Goal: Task Accomplishment & Management: Use online tool/utility

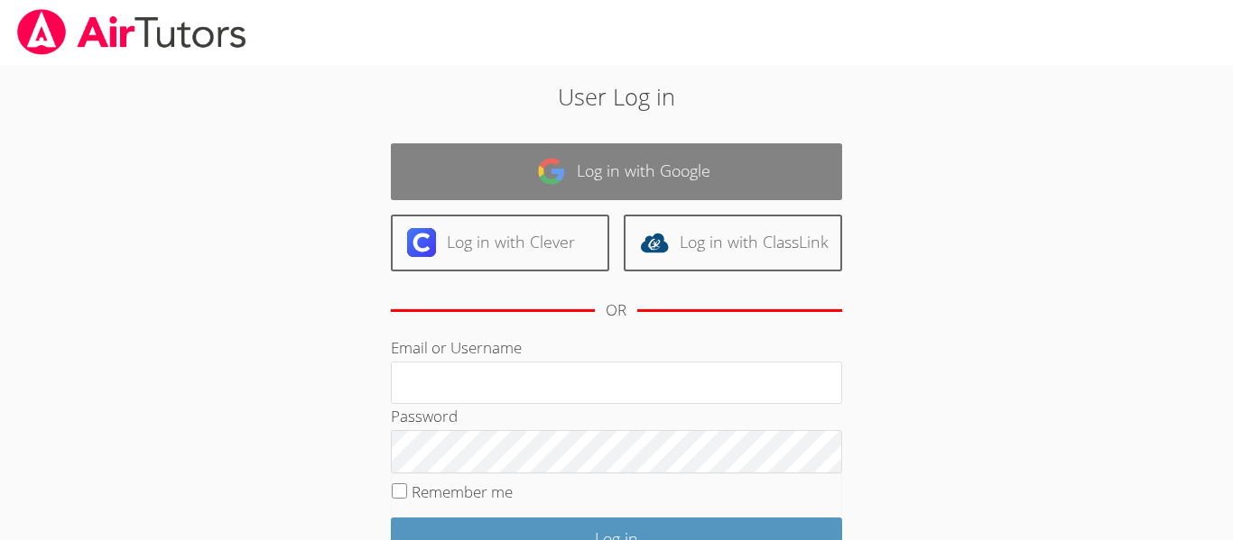
click at [594, 189] on link "Log in with Google" at bounding box center [616, 171] width 451 height 57
click at [613, 167] on link "Log in with Google" at bounding box center [616, 171] width 451 height 57
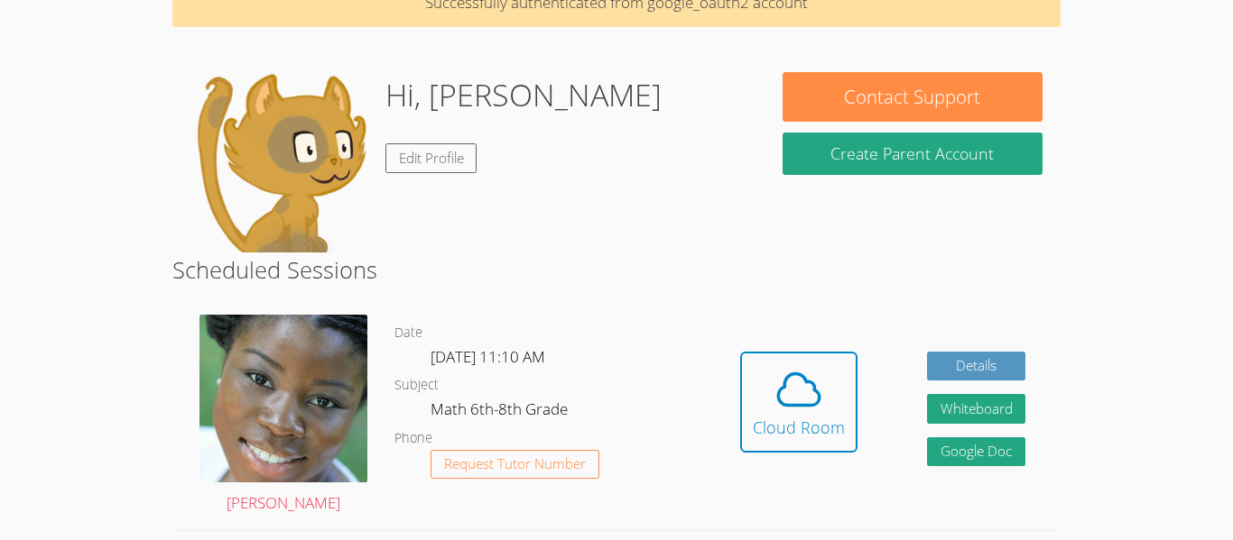
scroll to position [102, 0]
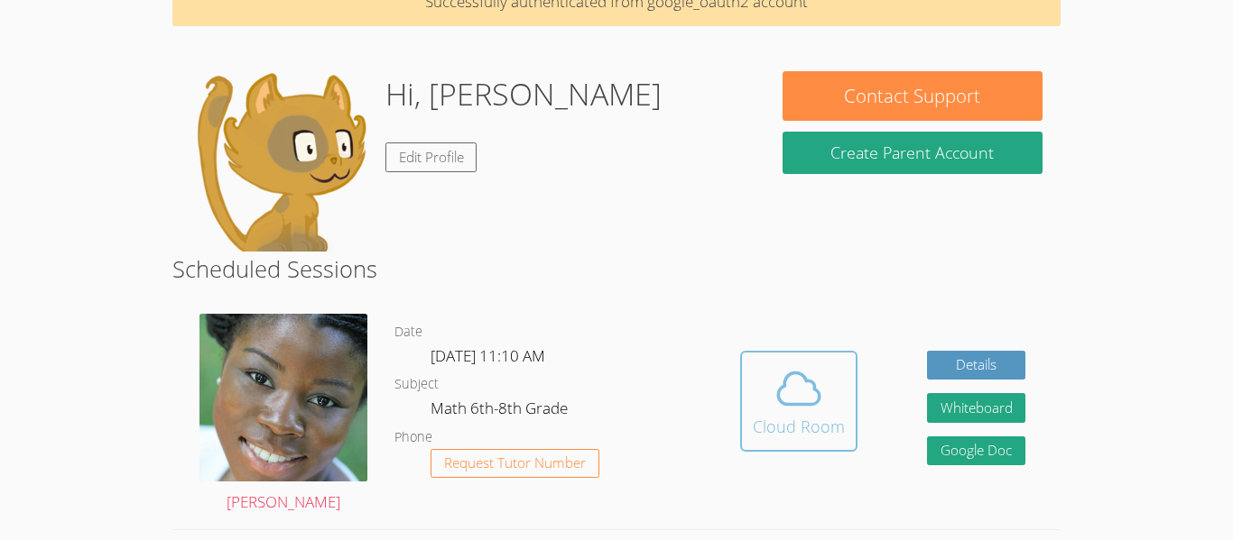
click at [776, 374] on icon at bounding box center [798, 389] width 51 height 51
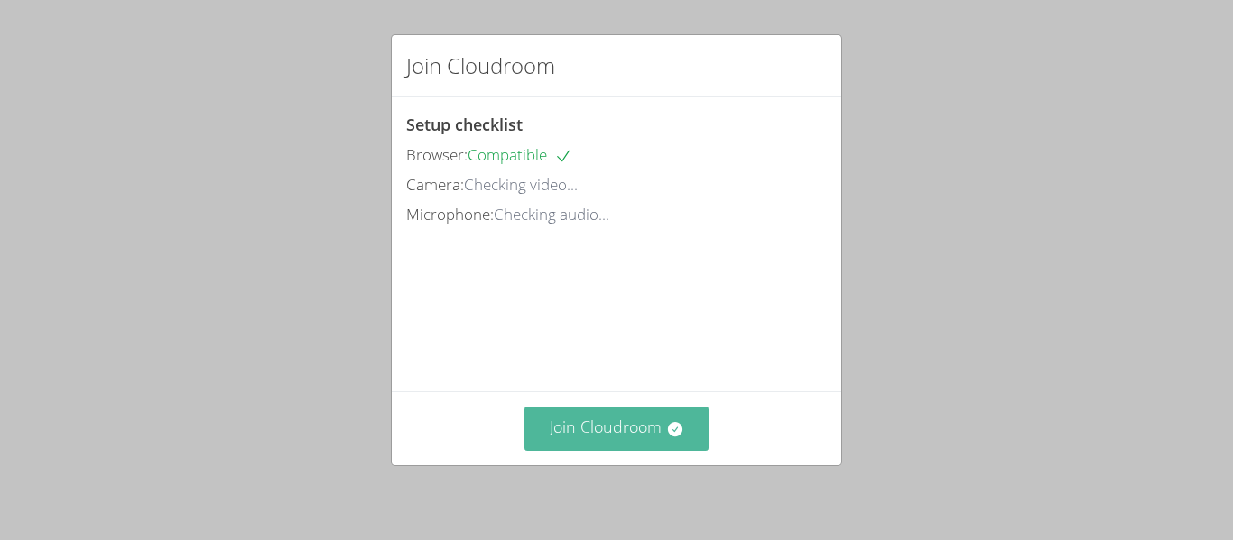
click at [687, 438] on button "Join Cloudroom" at bounding box center [616, 429] width 185 height 44
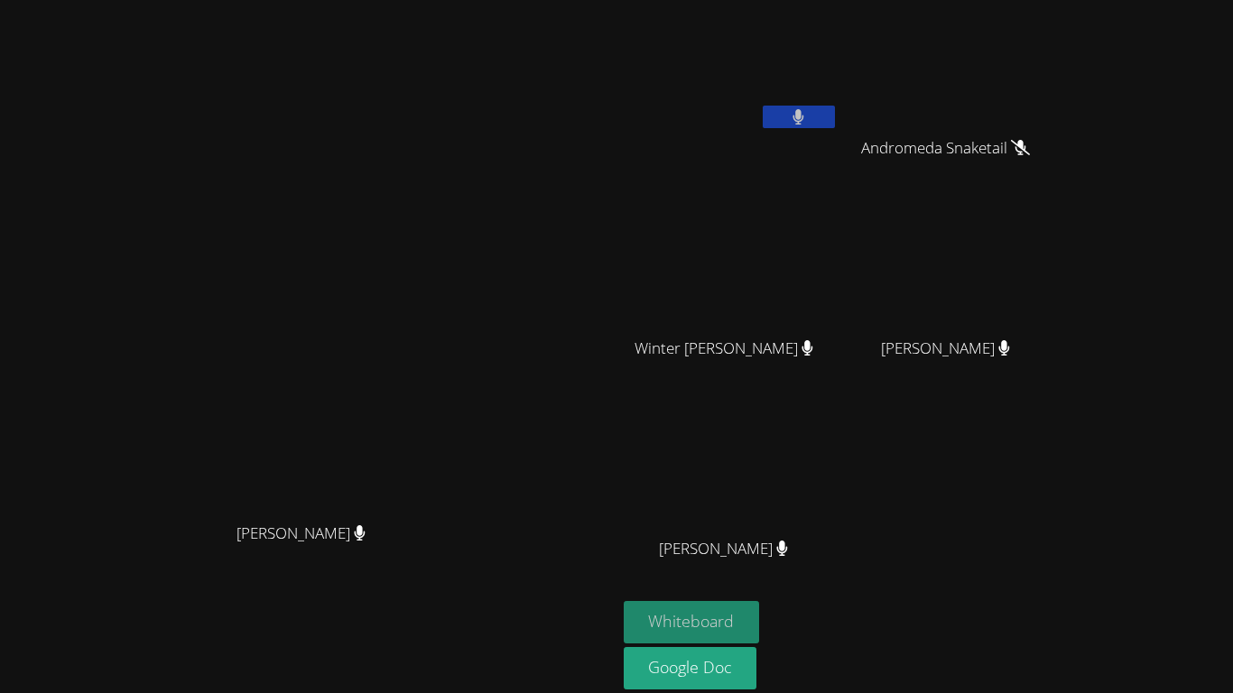
click at [760, 540] on button "Whiteboard" at bounding box center [691, 622] width 136 height 42
click at [808, 123] on icon at bounding box center [798, 116] width 19 height 15
click at [835, 119] on button at bounding box center [798, 117] width 72 height 23
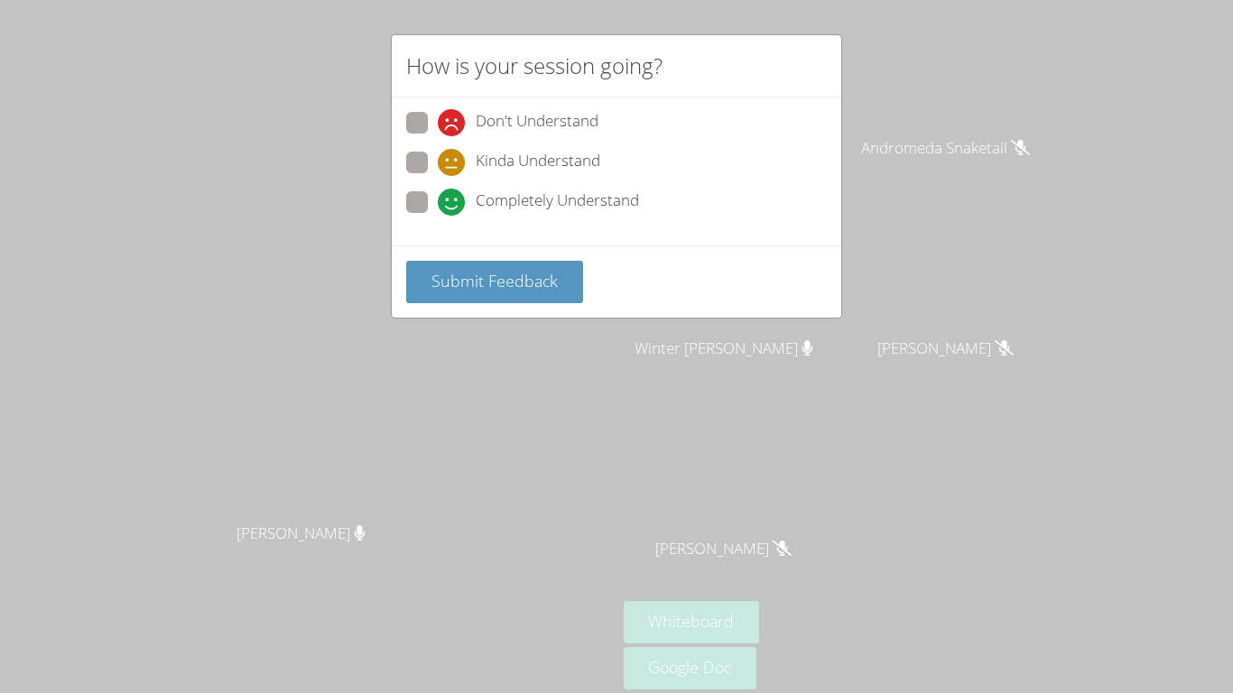
click at [438, 216] on span at bounding box center [438, 216] width 0 height 0
click at [438, 192] on input "Completely Understand" at bounding box center [445, 198] width 15 height 15
radio input "true"
click at [459, 268] on button "Submit Feedback" at bounding box center [494, 282] width 177 height 42
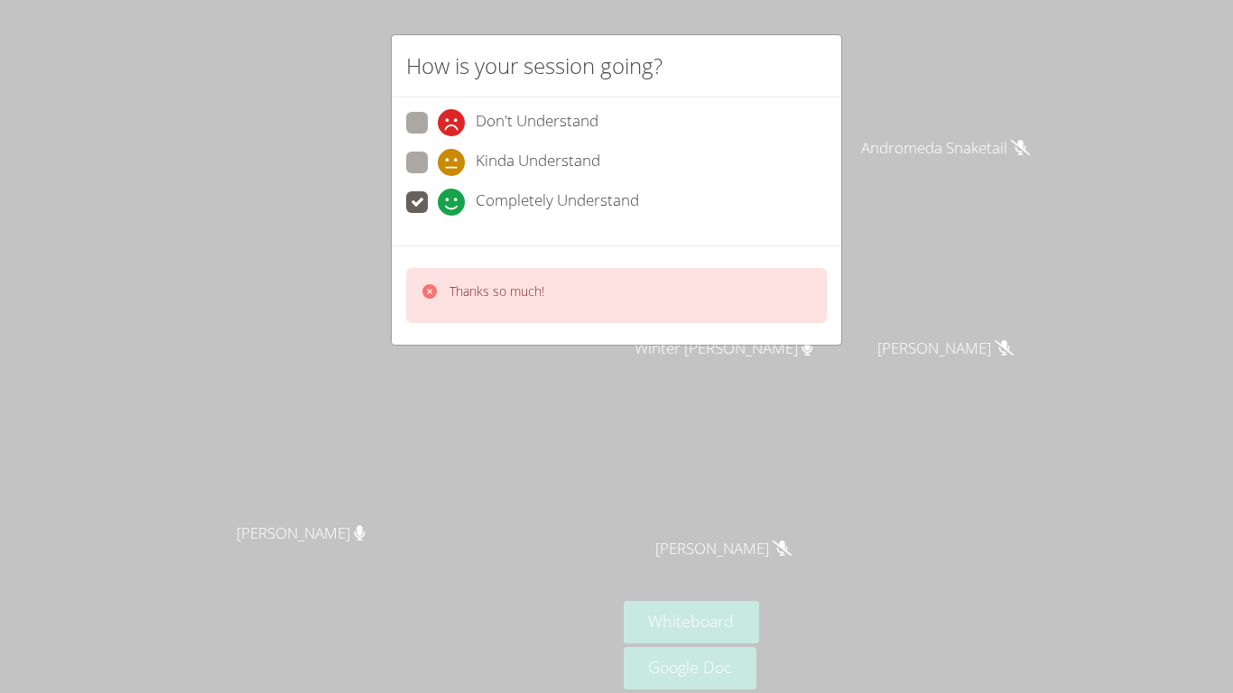
click at [943, 151] on div "How is your session going? Don't Understand Kinda Understand Completely Underst…" at bounding box center [616, 346] width 1233 height 693
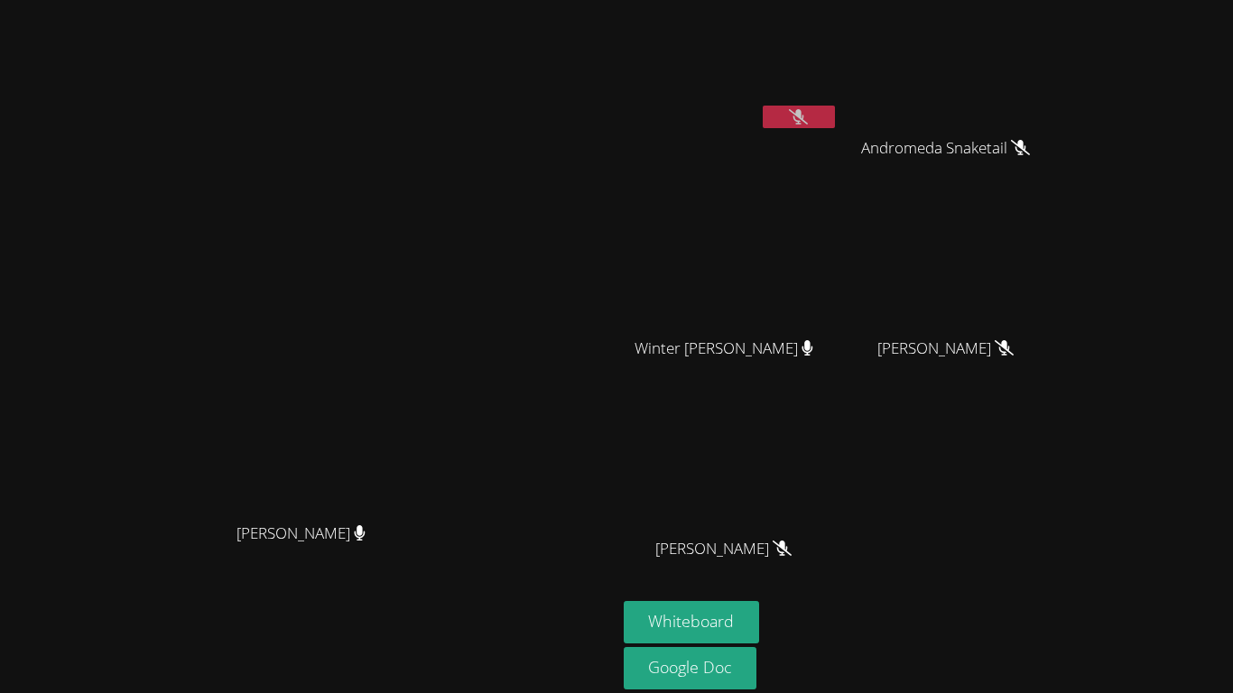
click at [808, 124] on icon at bounding box center [798, 116] width 19 height 15
